Goal: Check status: Check status

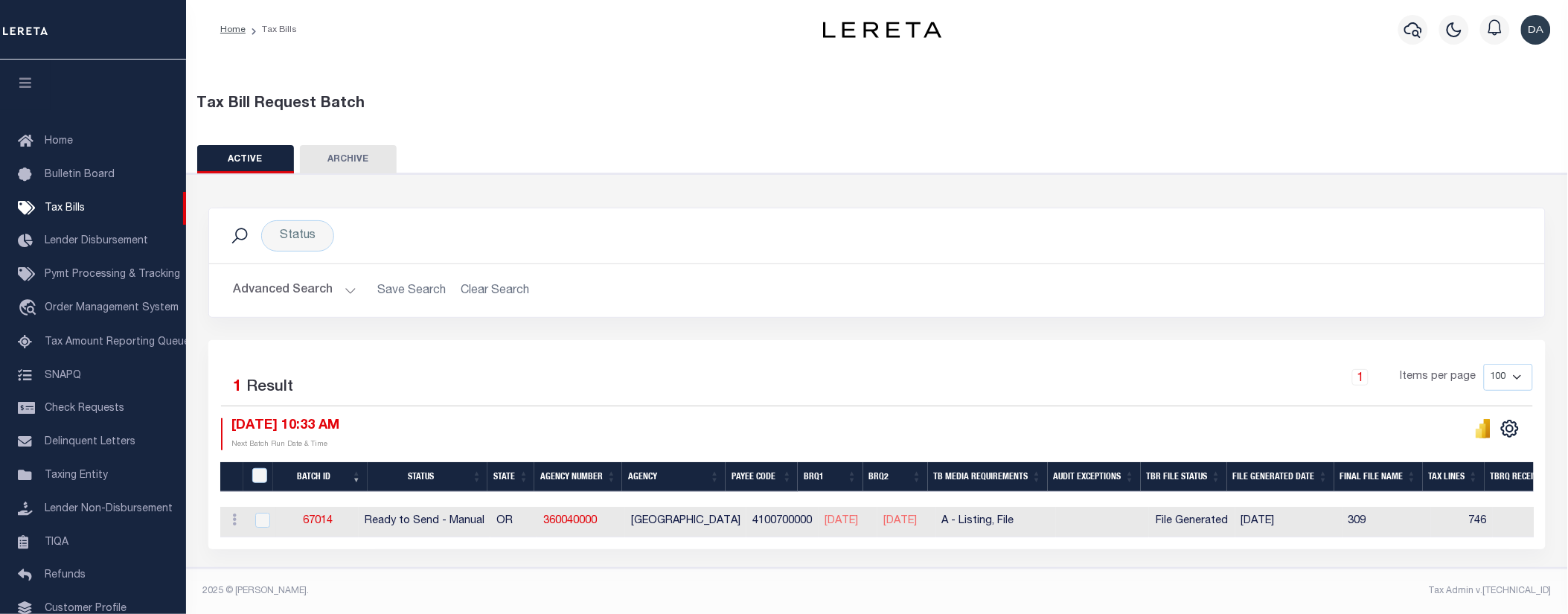
scroll to position [8, 0]
drag, startPoint x: 619, startPoint y: 509, endPoint x: 553, endPoint y: 512, distance: 66.1
click at [553, 512] on td "360040000" at bounding box center [581, 522] width 88 height 31
checkbox input "true"
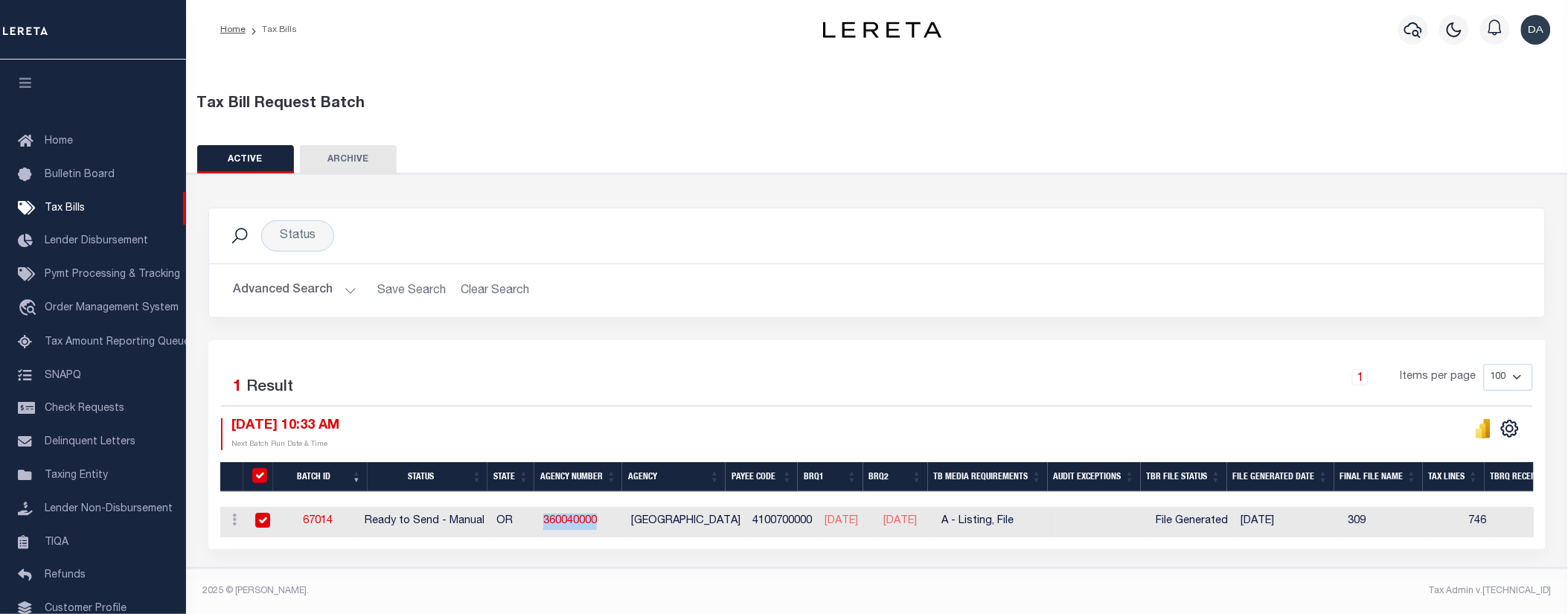
scroll to position [5, 0]
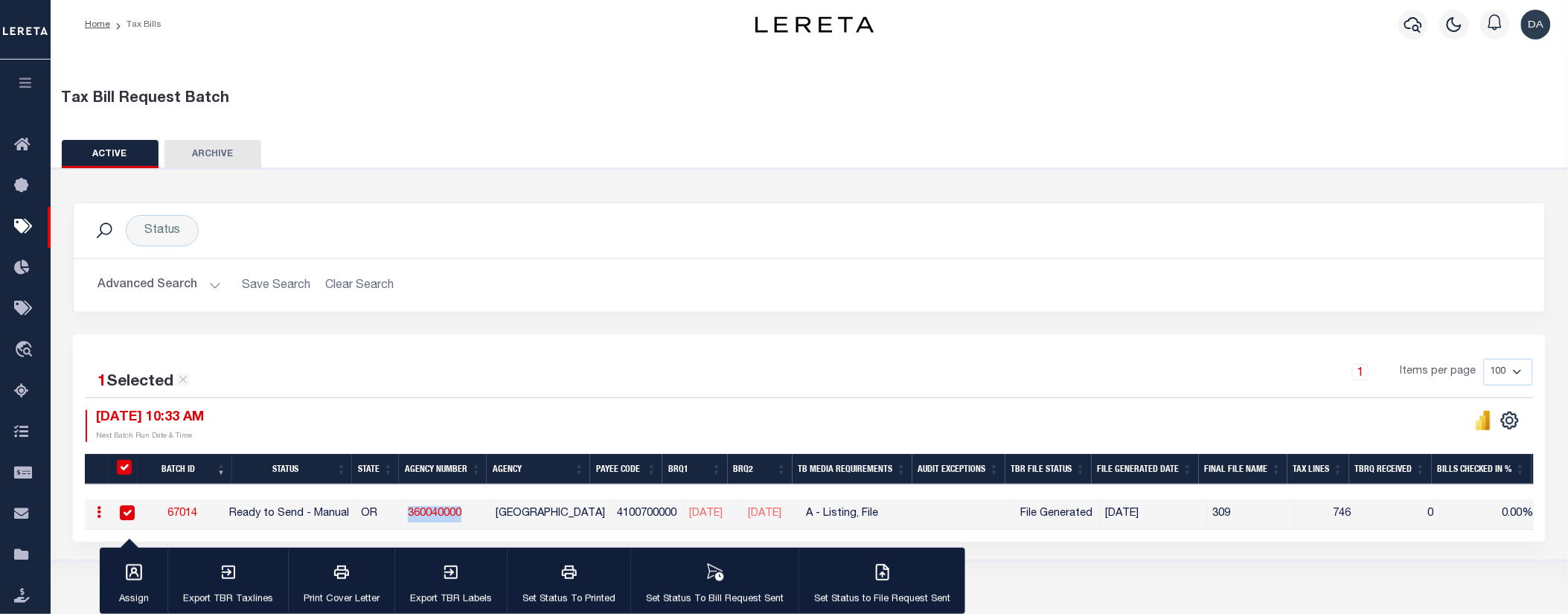
copy link "360040000"
click at [1475, 425] on button at bounding box center [1483, 421] width 30 height 21
click at [1477, 413] on icon "" at bounding box center [1483, 421] width 16 height 19
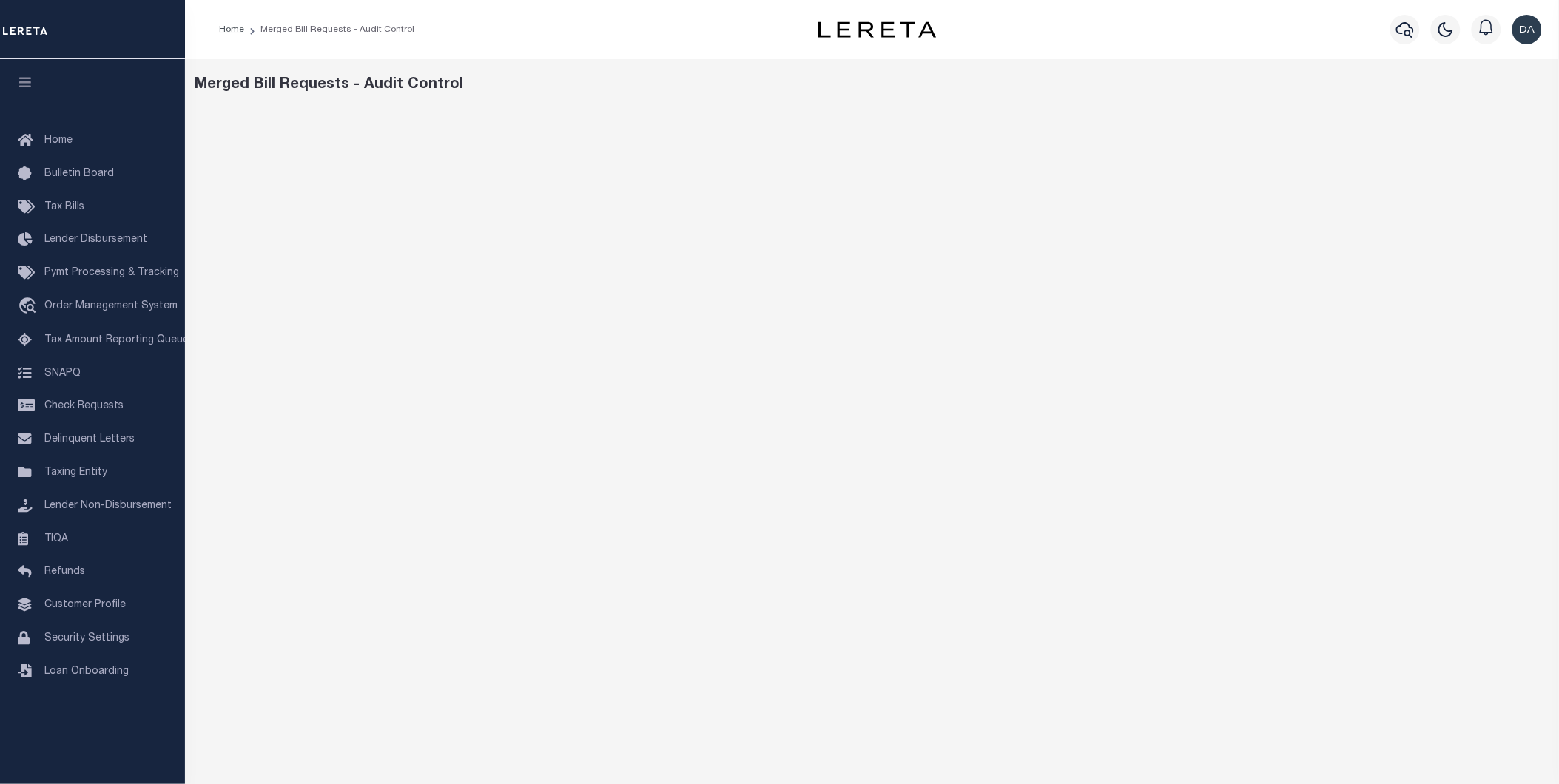
scroll to position [144, 0]
